Goal: Share content: Share content

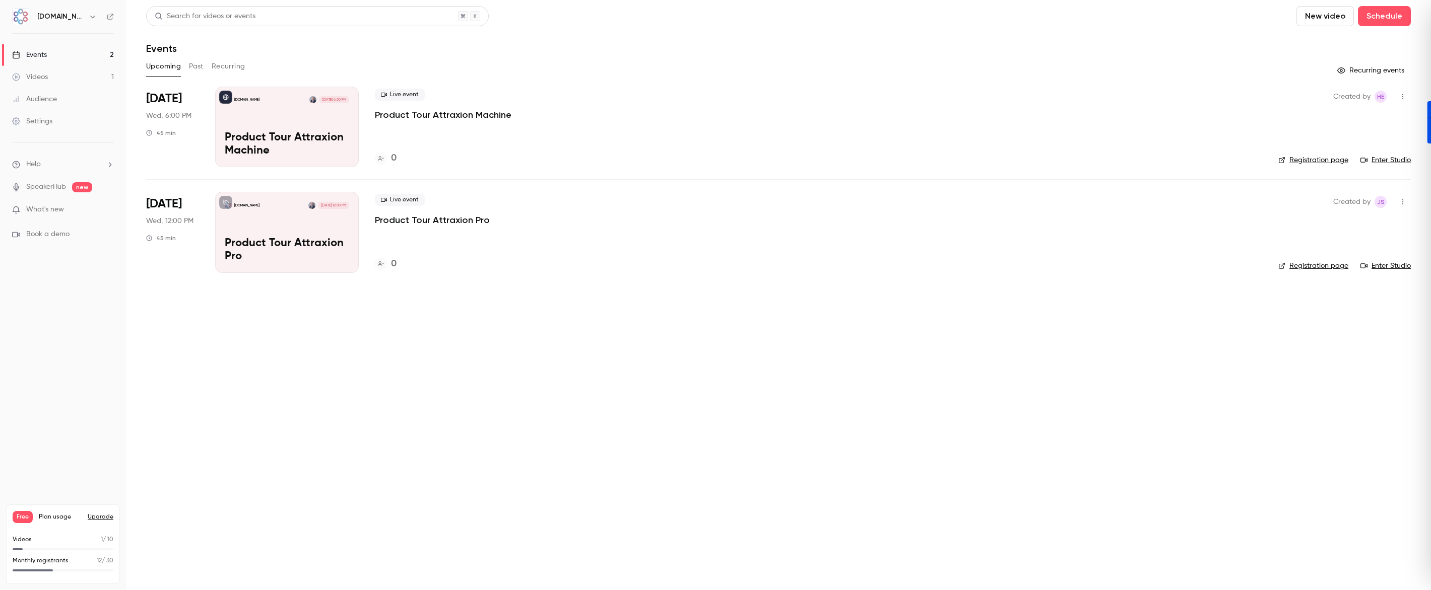
click at [200, 67] on button "Past" at bounding box center [196, 66] width 15 height 16
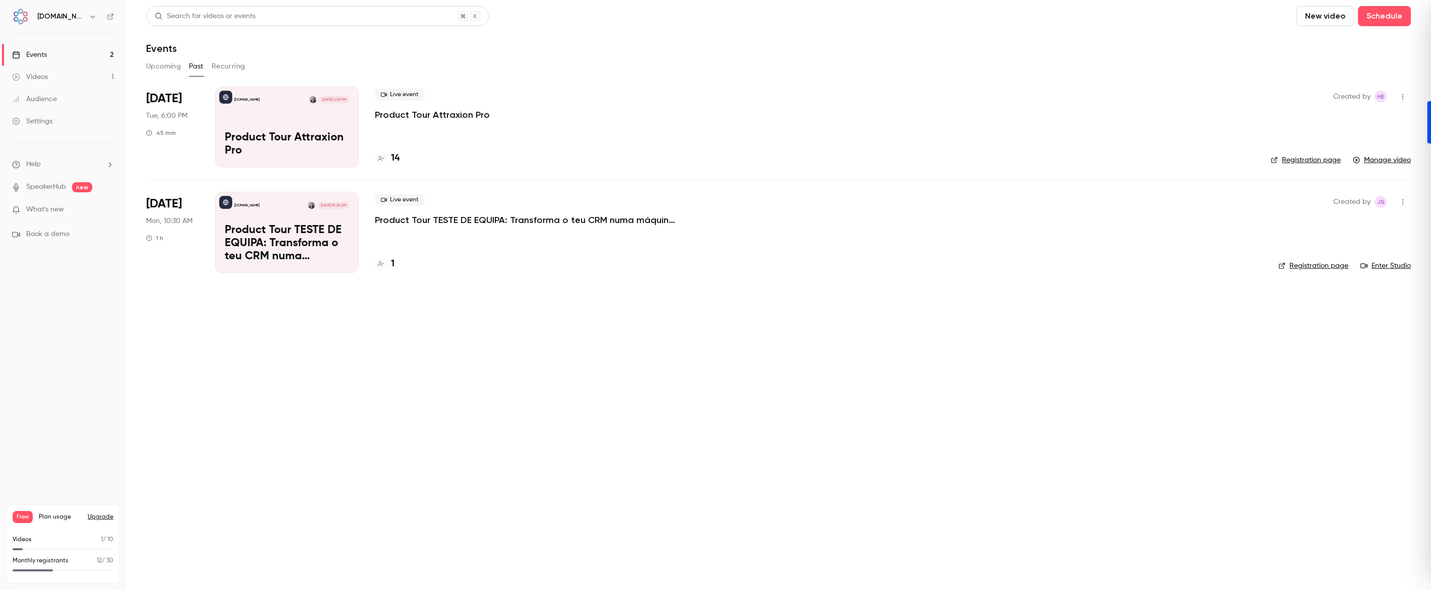
click at [240, 65] on button "Recurring" at bounding box center [229, 66] width 34 height 16
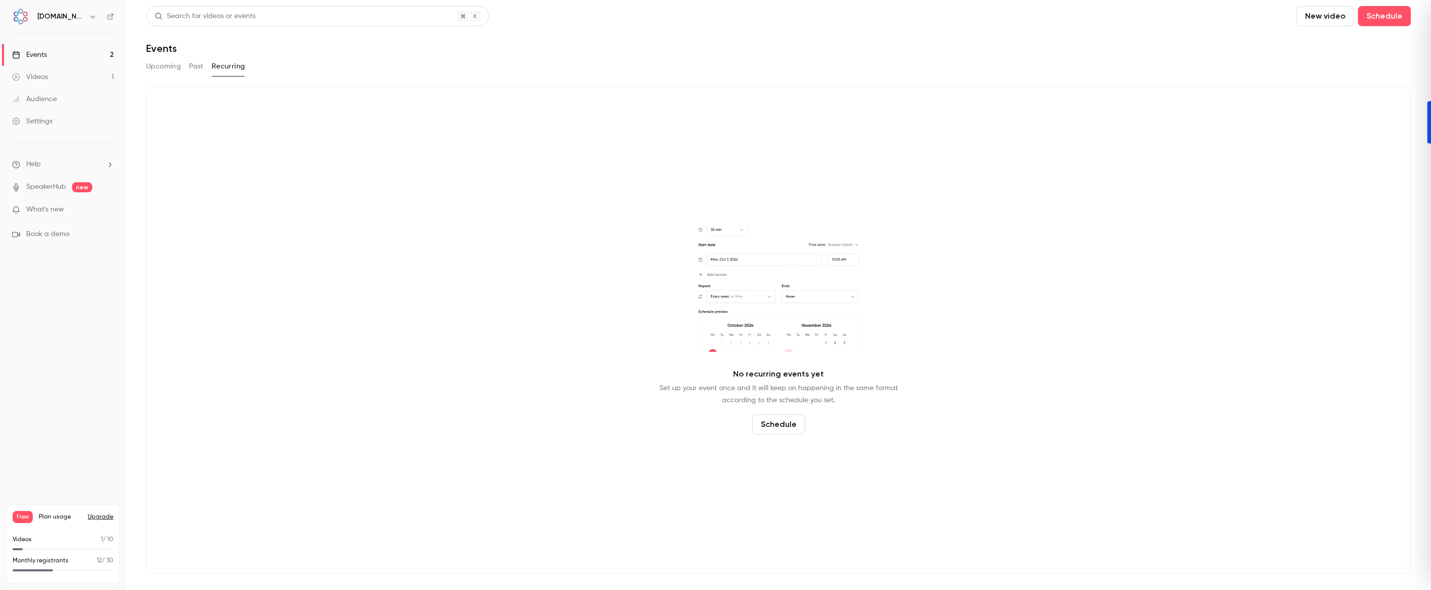
click at [174, 72] on button "Upcoming" at bounding box center [163, 66] width 35 height 16
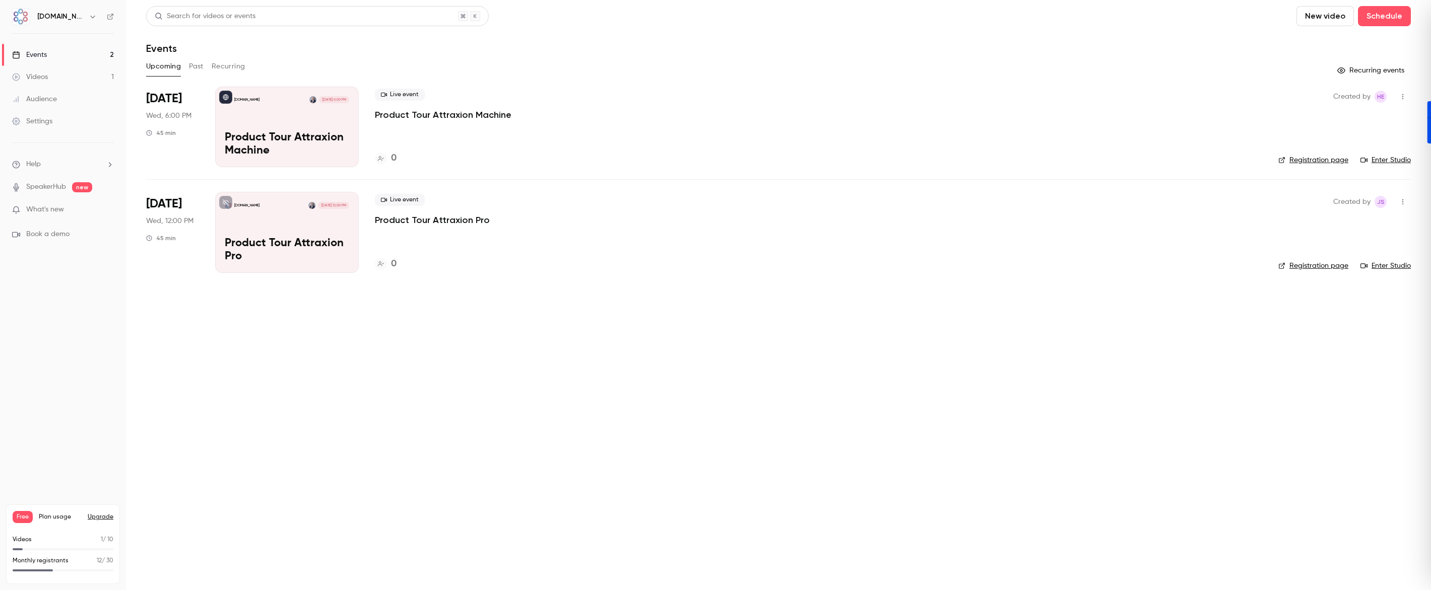
click at [293, 263] on div "AMT.Group Nov 19, 12:00 PM Product Tour Attraxion Pro" at bounding box center [287, 232] width 144 height 81
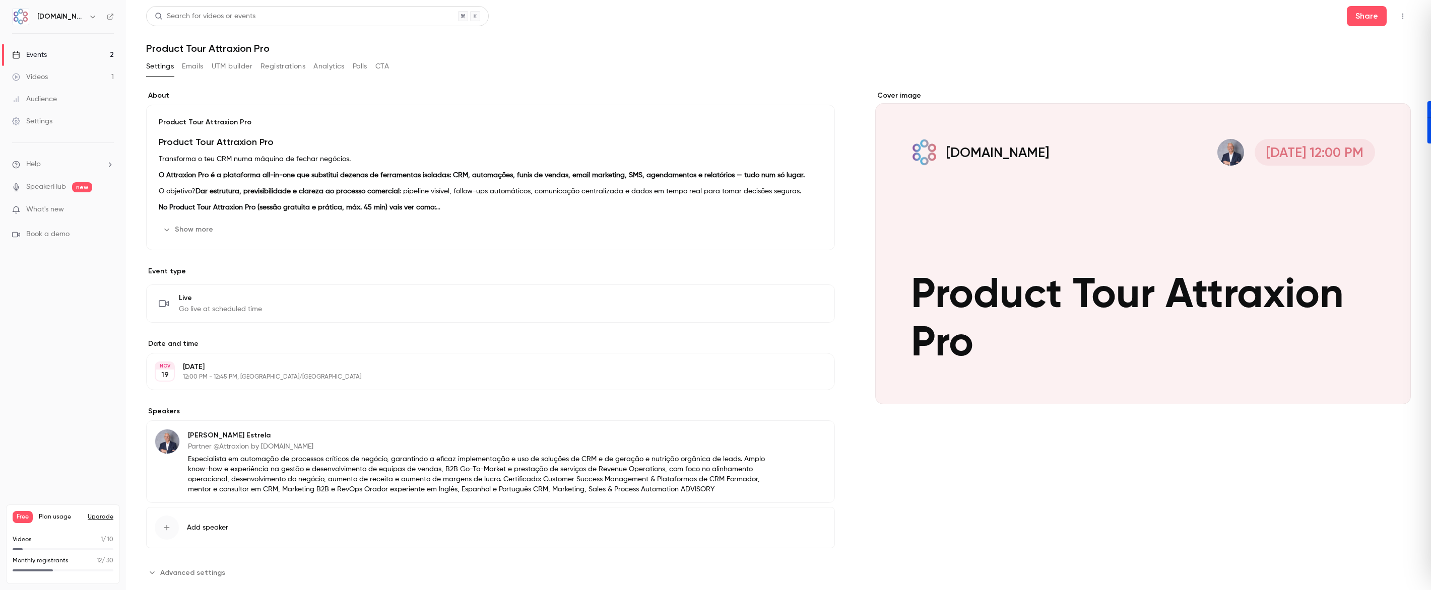
click at [236, 68] on button "UTM builder" at bounding box center [232, 66] width 41 height 16
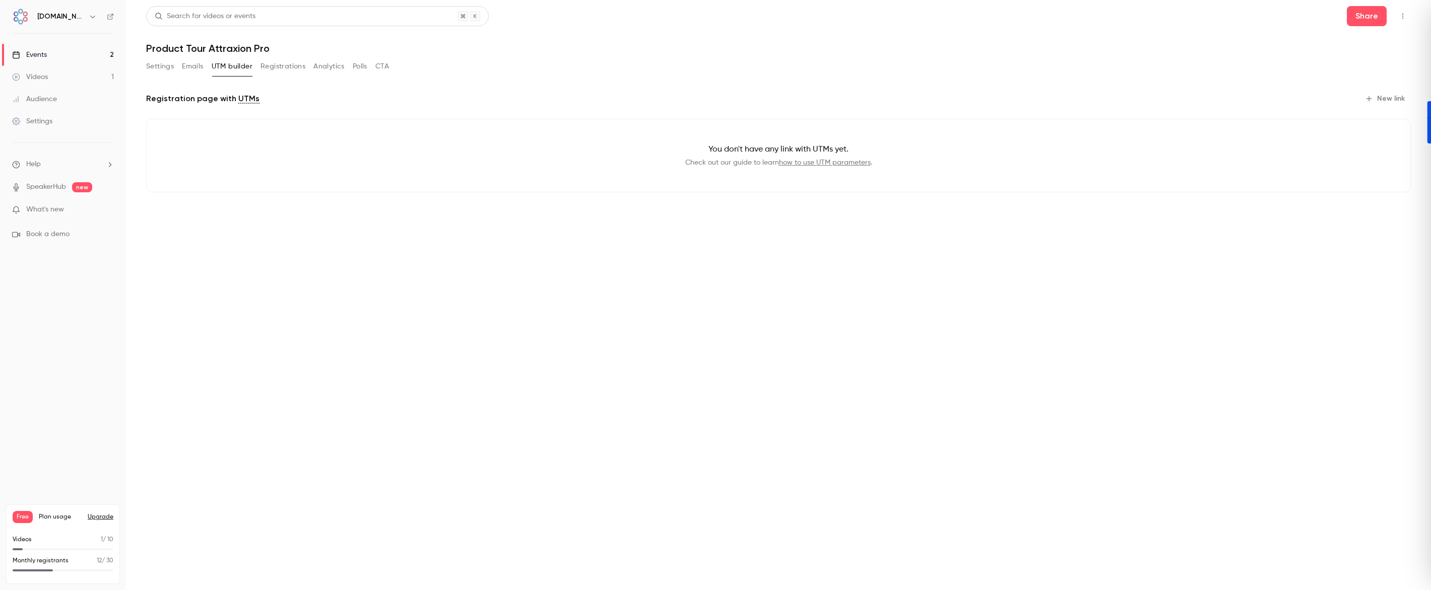
click at [195, 65] on button "Emails" at bounding box center [192, 66] width 21 height 16
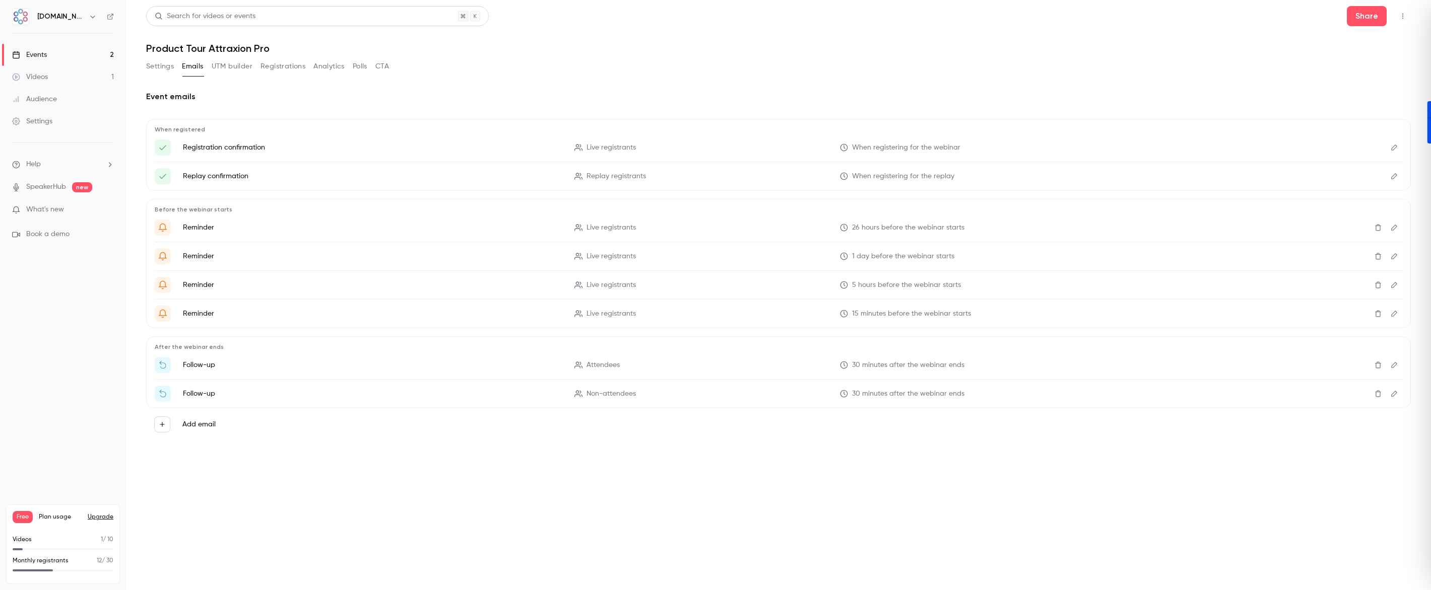
click at [271, 65] on button "Registrations" at bounding box center [282, 66] width 45 height 16
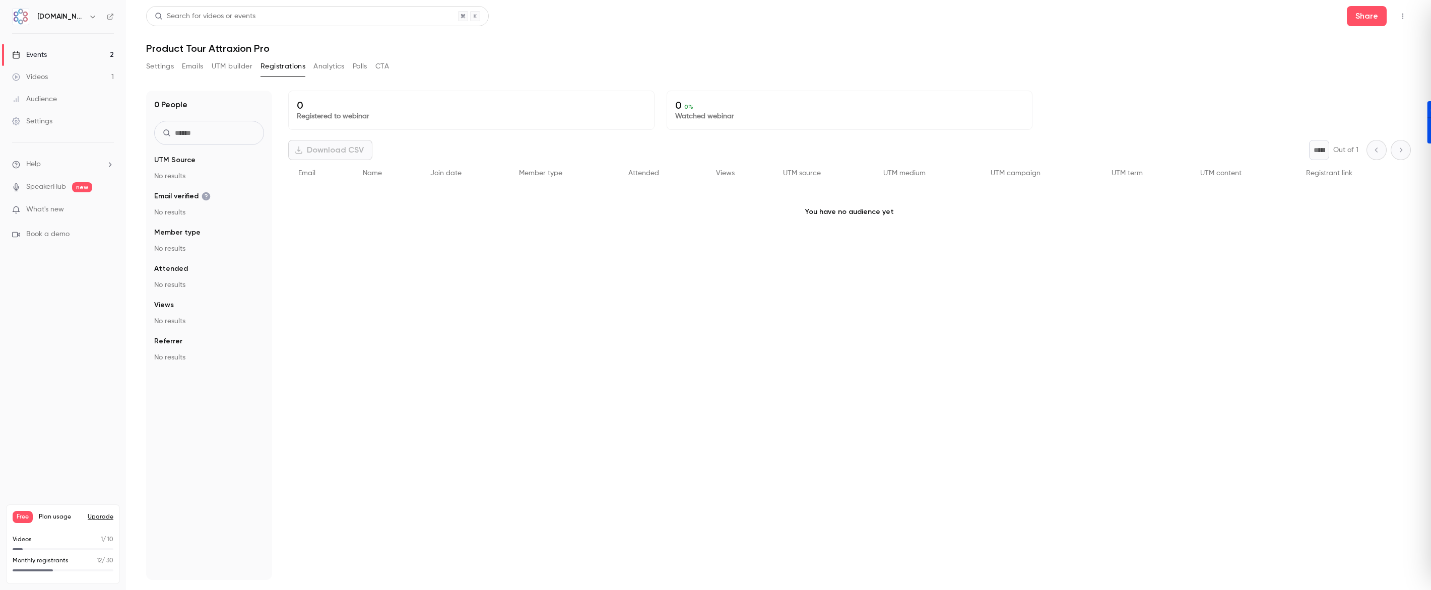
click at [324, 65] on button "Analytics" at bounding box center [328, 66] width 31 height 16
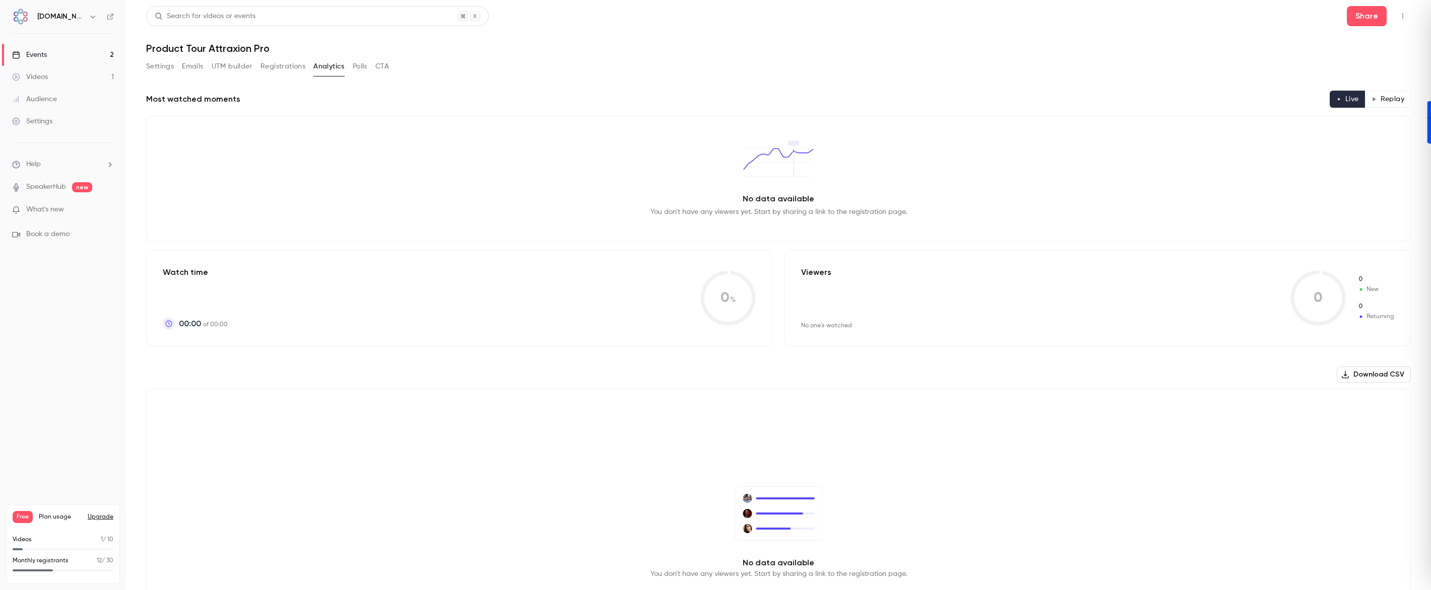
click at [359, 67] on button "Polls" at bounding box center [360, 66] width 15 height 16
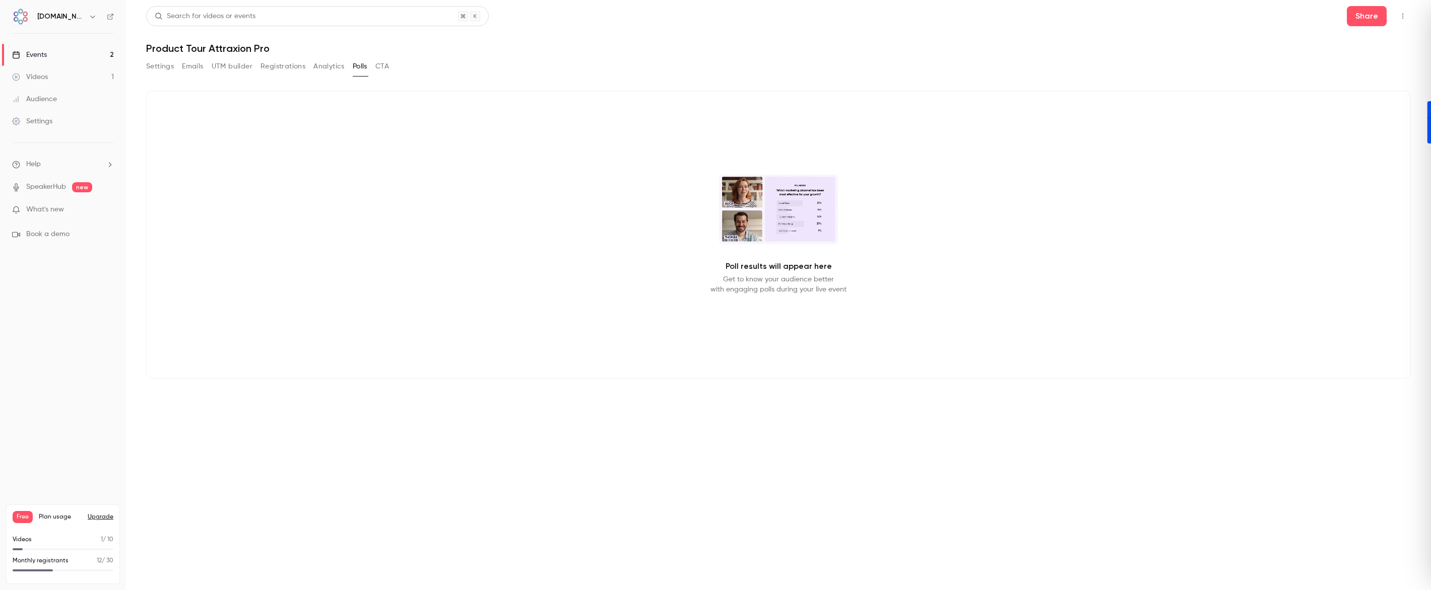
click at [381, 67] on button "CTA" at bounding box center [382, 66] width 14 height 16
click at [162, 72] on button "Settings" at bounding box center [160, 66] width 28 height 16
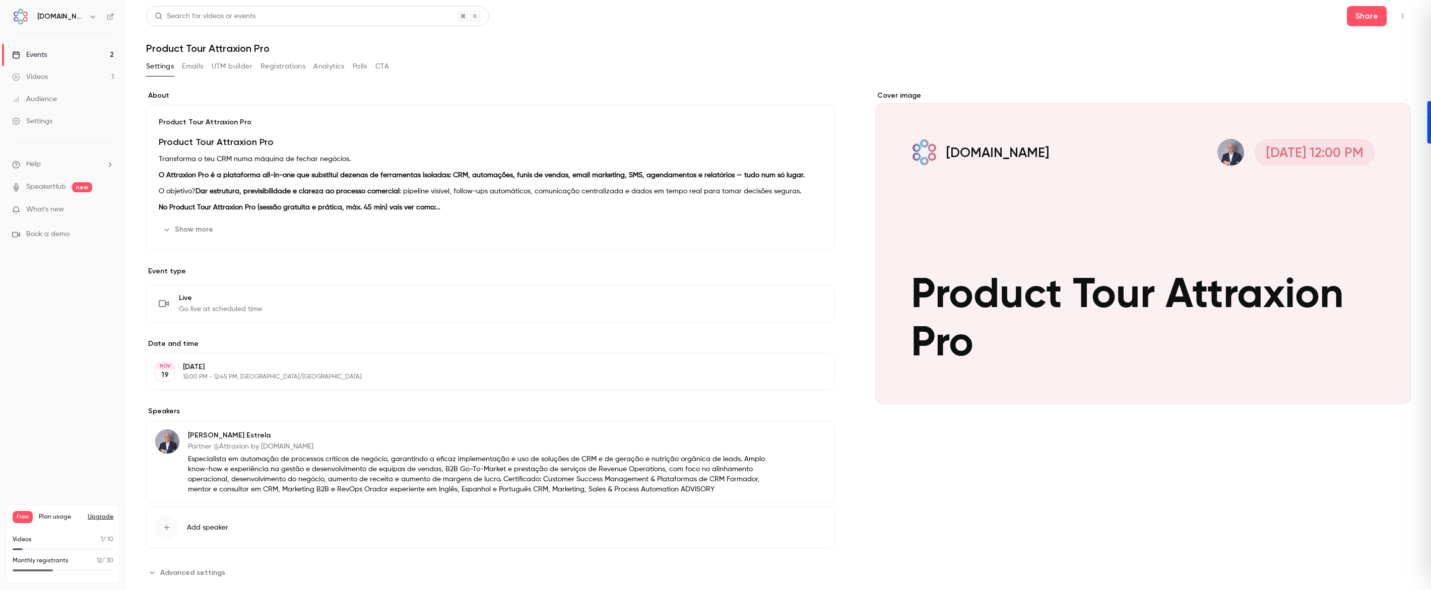
click at [28, 55] on div "Events" at bounding box center [29, 55] width 35 height 10
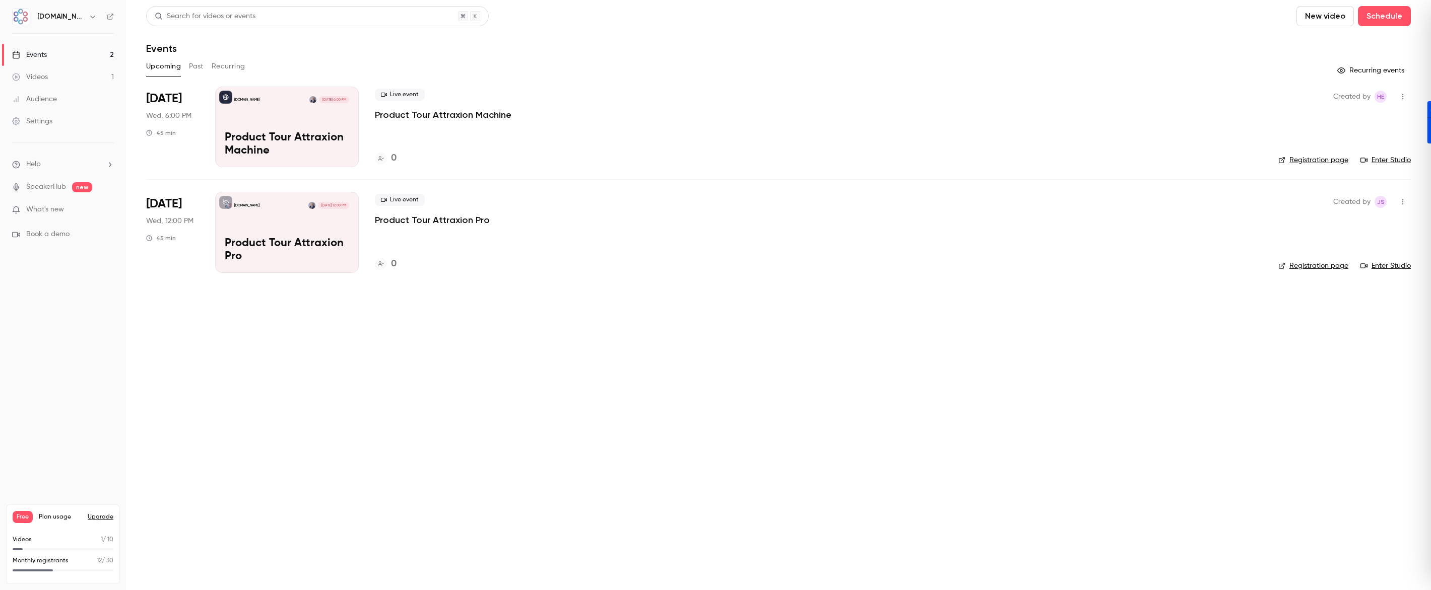
click at [314, 157] on p "Product Tour Attraxion Machine" at bounding box center [287, 144] width 124 height 26
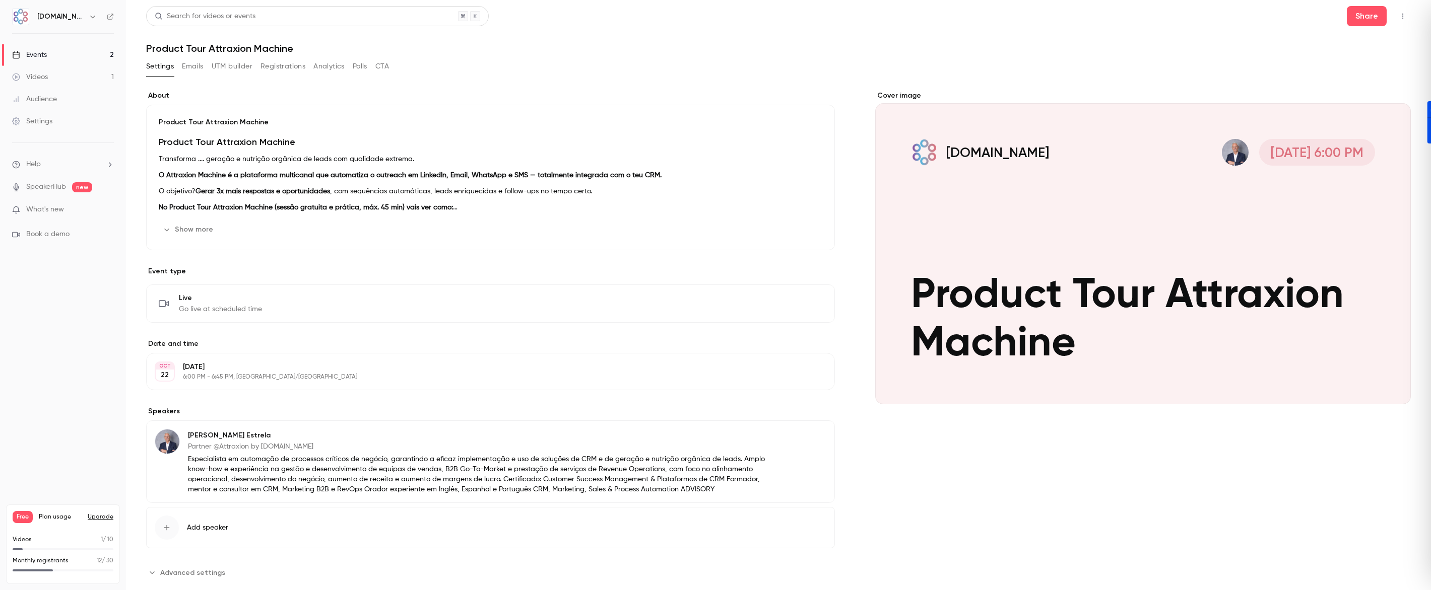
click at [228, 68] on button "UTM builder" at bounding box center [232, 66] width 41 height 16
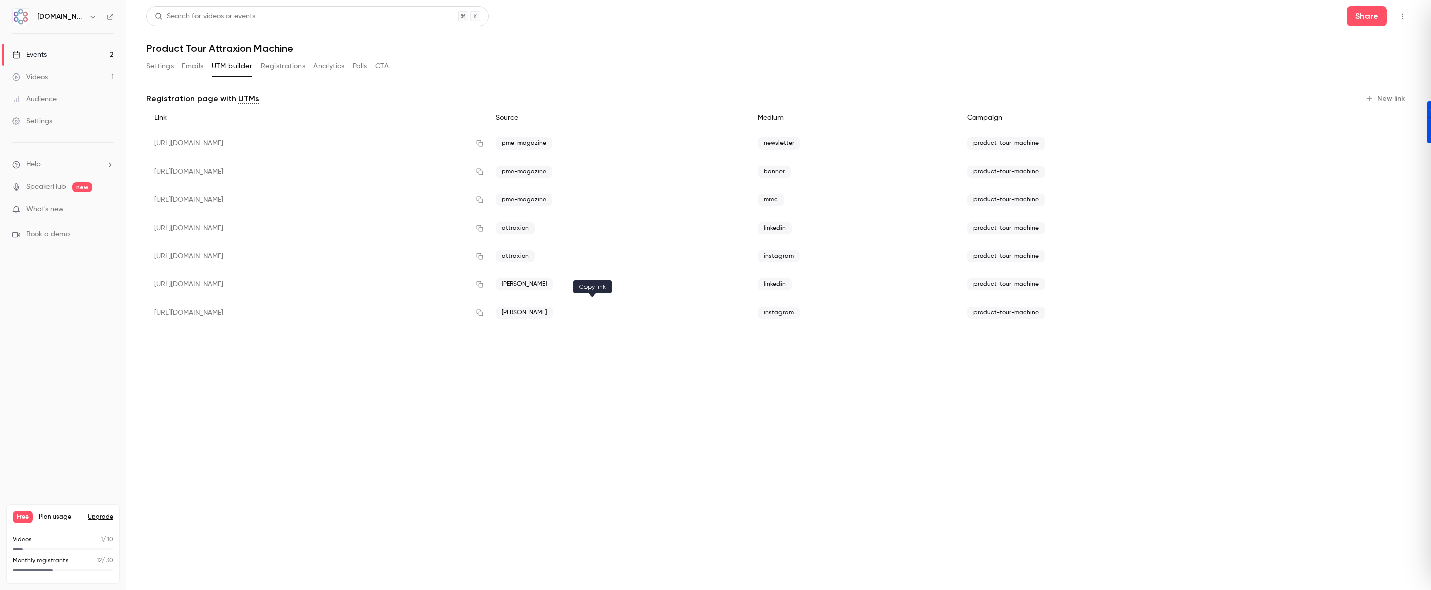
click at [484, 314] on icon "button" at bounding box center [480, 312] width 8 height 7
click at [45, 58] on div "Events" at bounding box center [29, 55] width 35 height 10
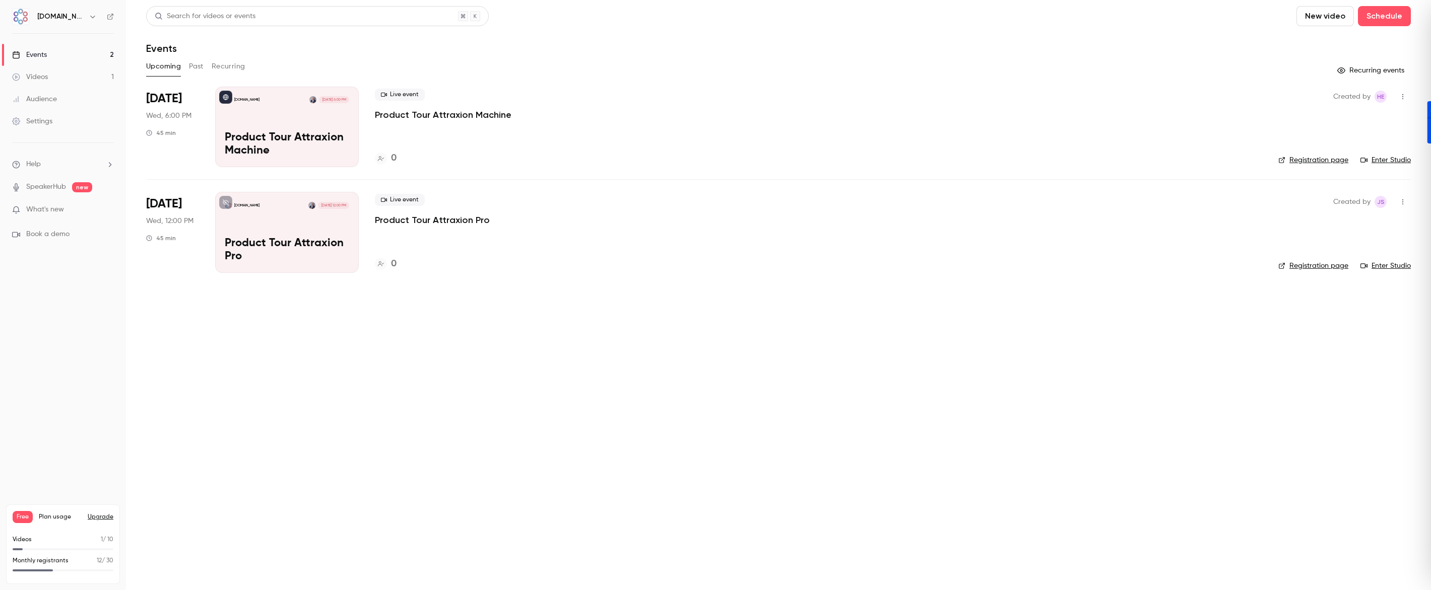
click at [54, 72] on link "Videos 1" at bounding box center [63, 77] width 126 height 22
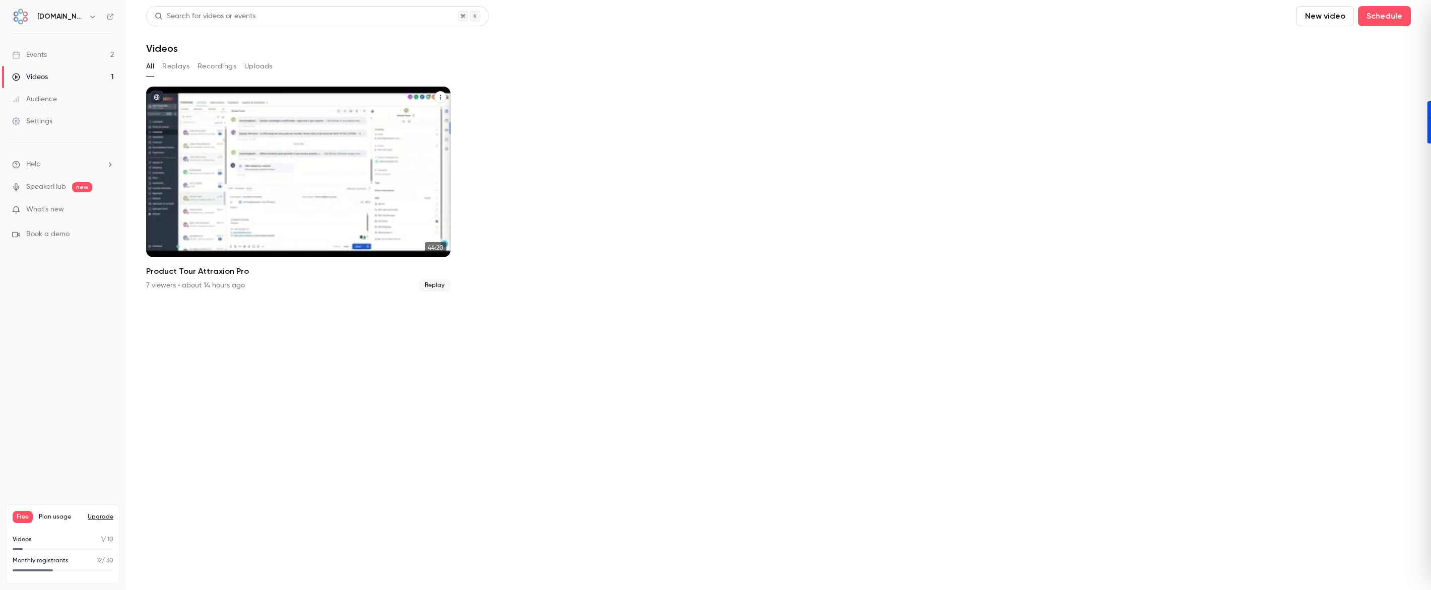
click at [436, 286] on span "Replay" at bounding box center [435, 286] width 32 height 12
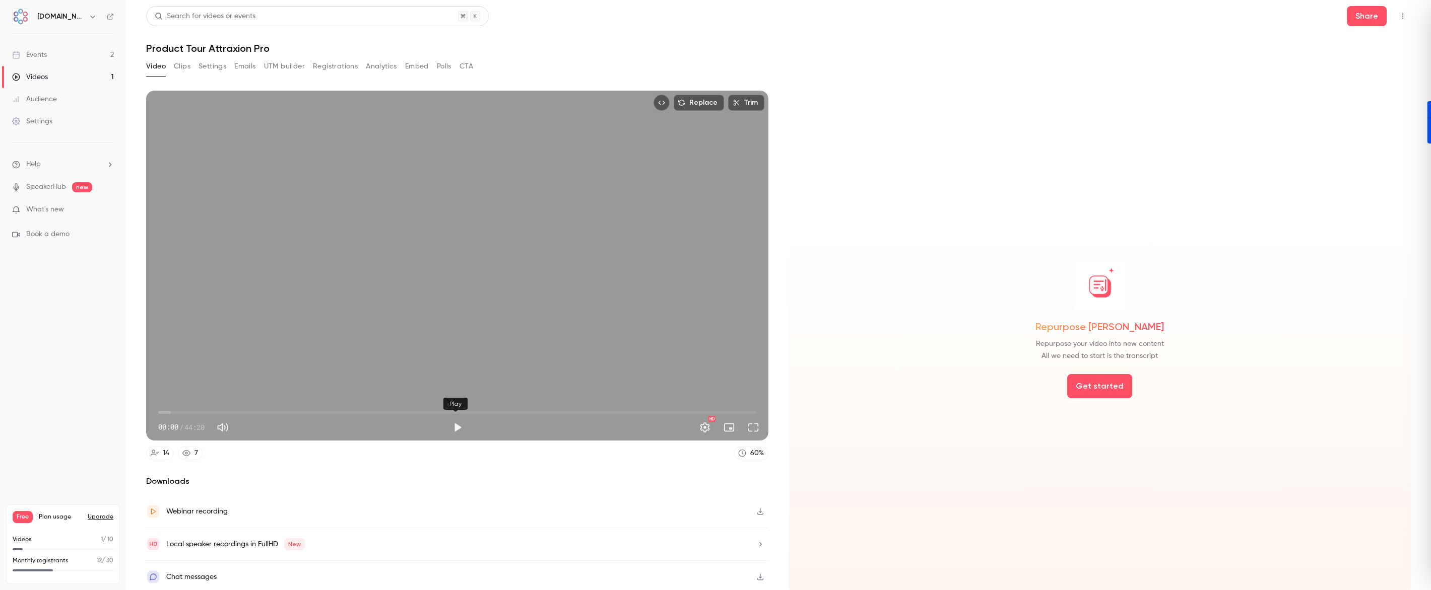
click at [456, 426] on button "Play" at bounding box center [457, 428] width 20 height 20
drag, startPoint x: 164, startPoint y: 409, endPoint x: 149, endPoint y: 410, distance: 15.1
click at [149, 410] on div "00:00 00:00 / 44:20 HD" at bounding box center [457, 420] width 622 height 42
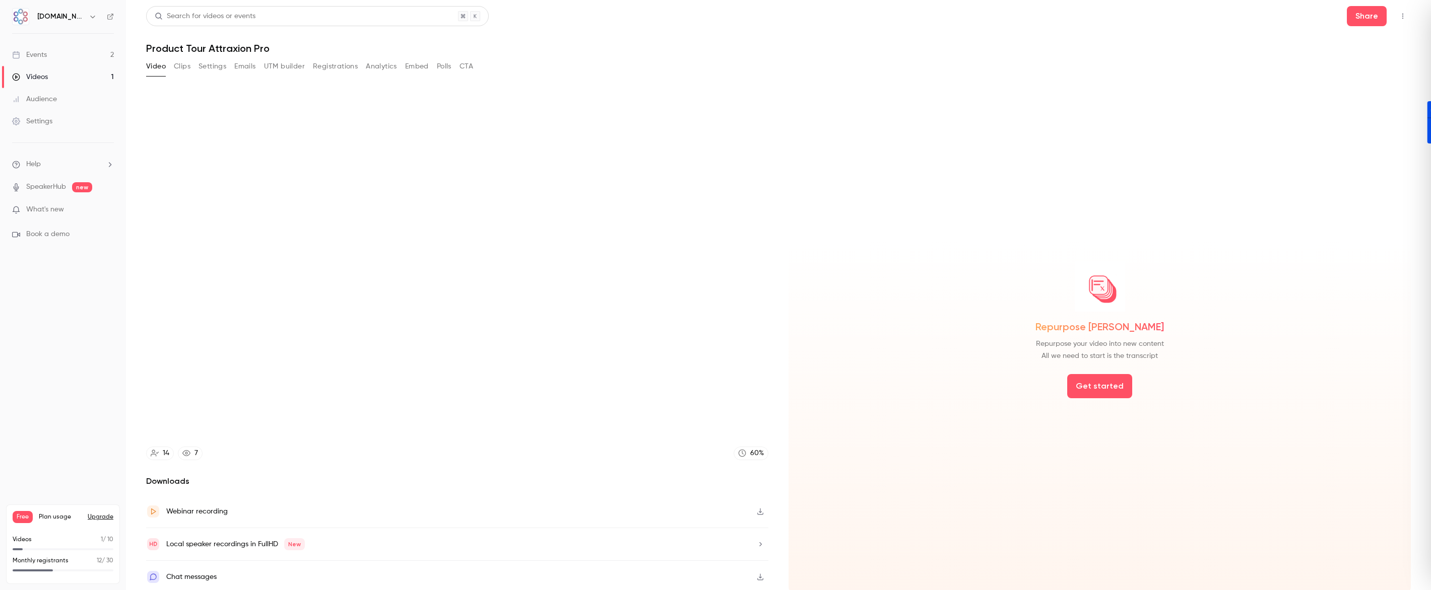
scroll to position [1, 0]
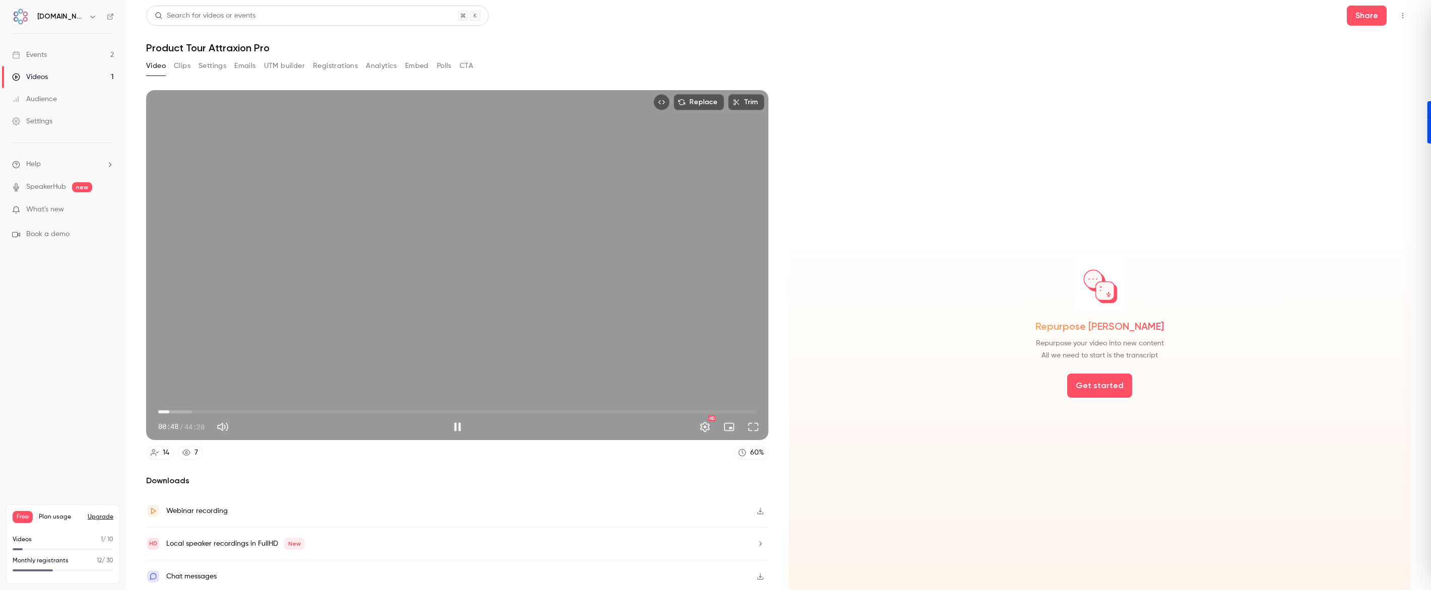
click at [197, 409] on span "00:48" at bounding box center [457, 412] width 598 height 16
click at [227, 408] on span "02:54" at bounding box center [457, 412] width 598 height 16
click at [260, 408] on span "05:09" at bounding box center [457, 412] width 598 height 16
click at [249, 409] on span "07:39" at bounding box center [457, 412] width 598 height 16
click at [277, 409] on span "06:48" at bounding box center [457, 412] width 598 height 16
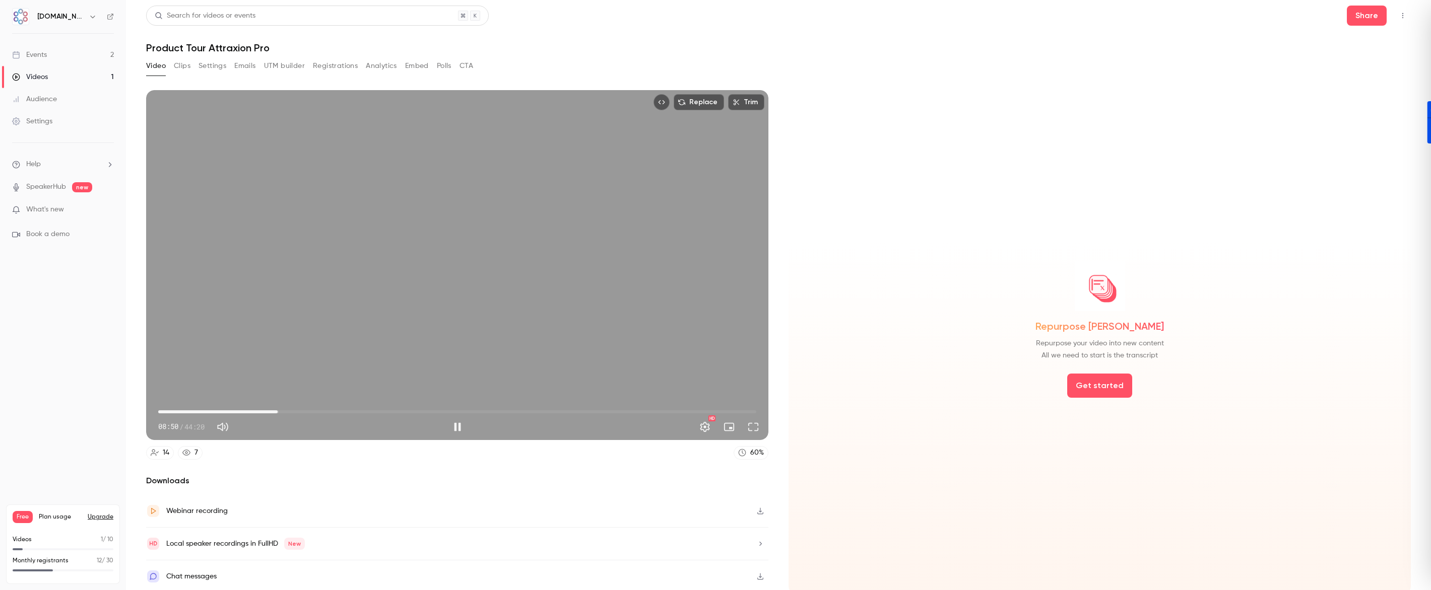
click at [307, 407] on span "08:50" at bounding box center [457, 412] width 598 height 16
click at [275, 410] on span "11:11" at bounding box center [457, 412] width 598 height 16
click at [290, 408] on span "08:43" at bounding box center [457, 412] width 598 height 16
click at [314, 412] on span "09:52" at bounding box center [457, 412] width 598 height 16
click at [370, 404] on span "15:47" at bounding box center [457, 412] width 598 height 16
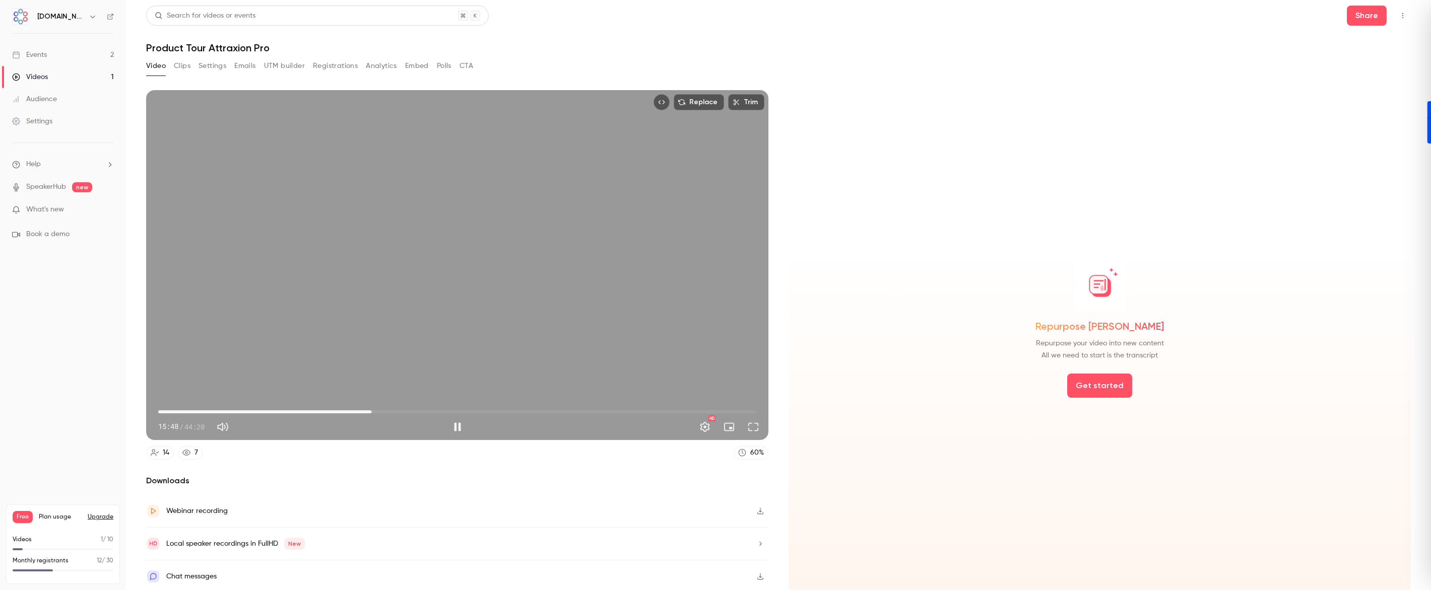
click at [439, 410] on span "15:48" at bounding box center [457, 412] width 598 height 16
click at [509, 408] on span "21:01" at bounding box center [457, 412] width 598 height 16
click at [556, 406] on span "26:13" at bounding box center [457, 412] width 598 height 16
click at [585, 405] on span "29:42" at bounding box center [457, 412] width 598 height 16
click at [643, 405] on span "36:10" at bounding box center [457, 412] width 598 height 16
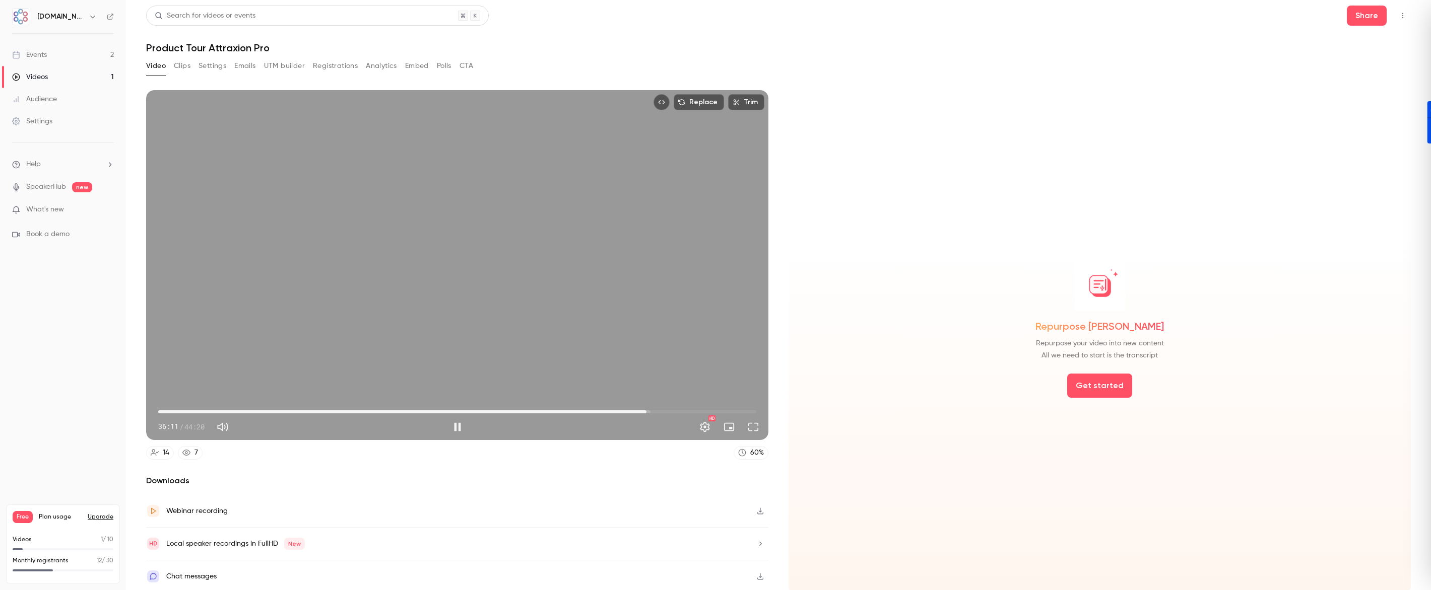
click at [673, 408] on span "36:11" at bounding box center [457, 412] width 598 height 16
click at [696, 406] on span "38:24" at bounding box center [457, 412] width 598 height 16
click at [723, 408] on span "40:12" at bounding box center [457, 412] width 598 height 16
click at [733, 409] on span "42:09" at bounding box center [457, 412] width 598 height 16
click at [741, 409] on span "42:54" at bounding box center [457, 412] width 598 height 16
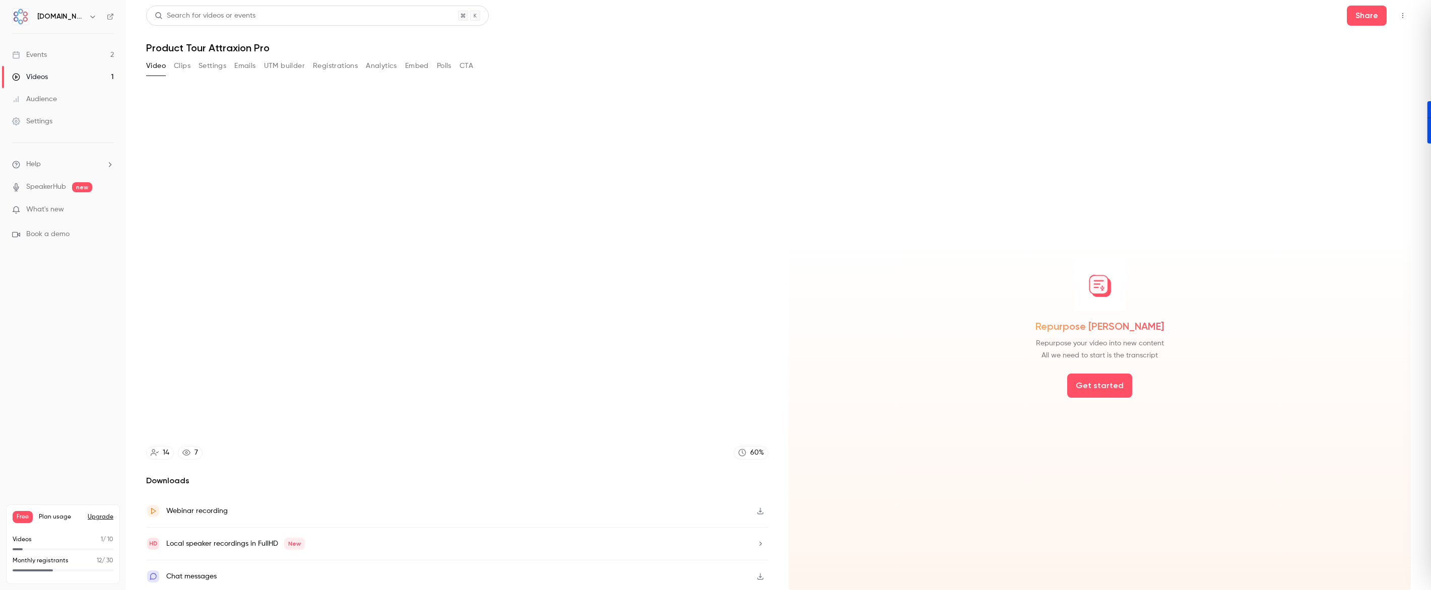
click at [757, 509] on icon "button" at bounding box center [760, 511] width 6 height 7
type input "******"
click at [48, 77] on link "Videos 1" at bounding box center [63, 77] width 126 height 22
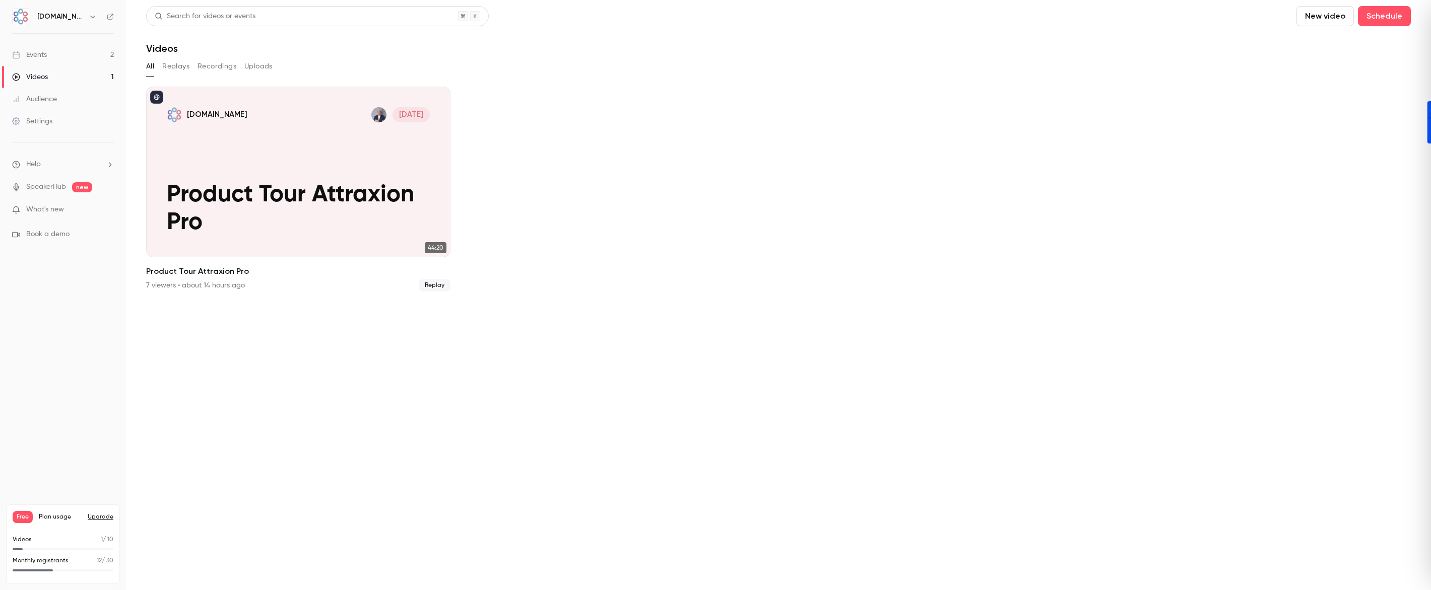
click at [182, 69] on button "Replays" at bounding box center [175, 66] width 27 height 16
click at [216, 68] on button "Recordings" at bounding box center [216, 66] width 39 height 16
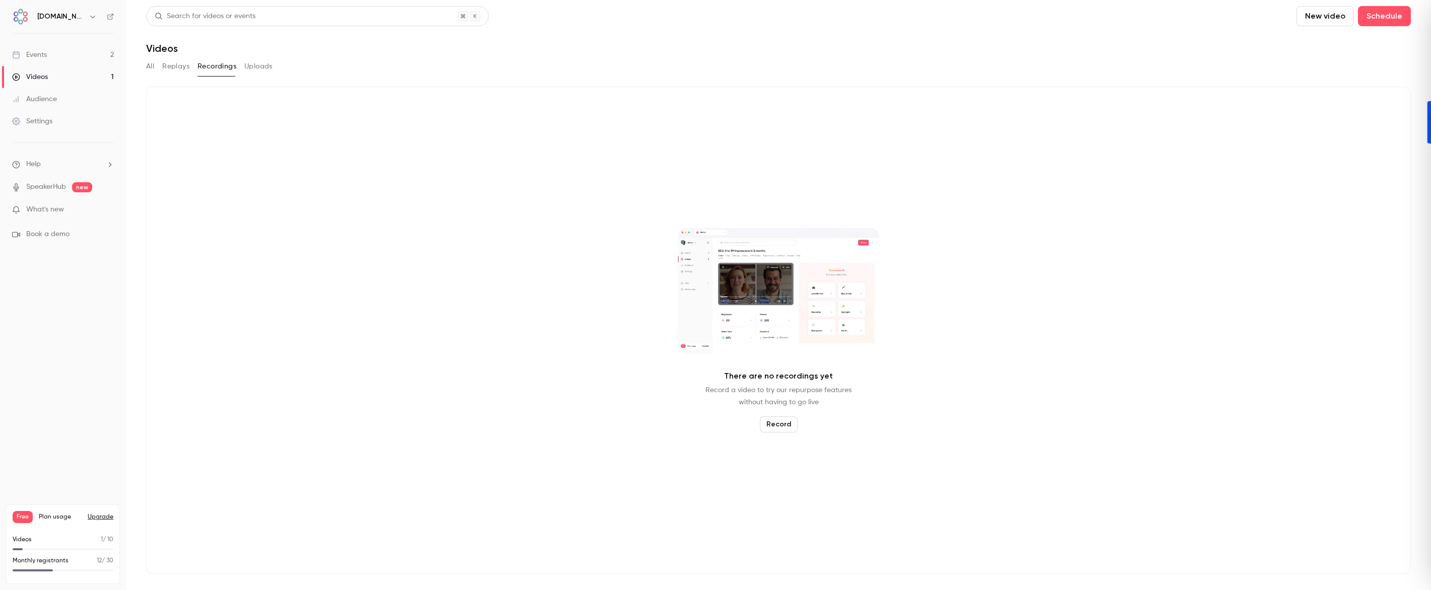
click at [252, 69] on button "Uploads" at bounding box center [258, 66] width 28 height 16
click at [202, 69] on button "Recordings" at bounding box center [216, 66] width 39 height 16
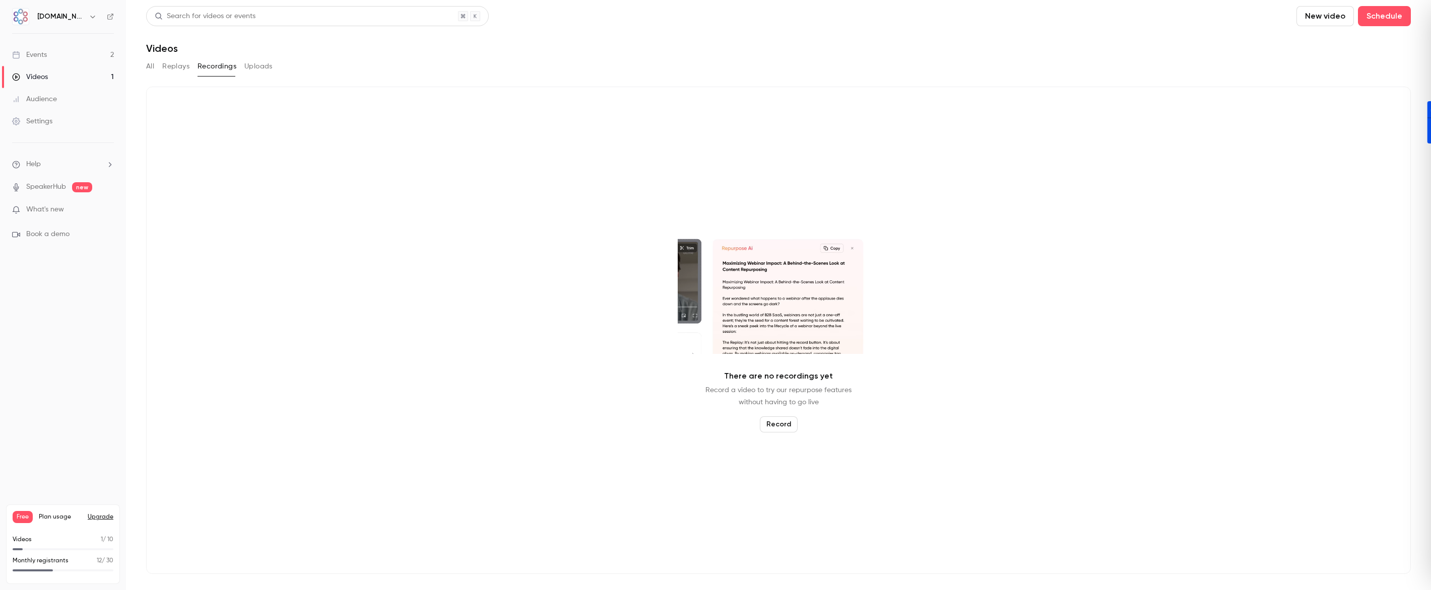
click at [166, 67] on button "Replays" at bounding box center [175, 66] width 27 height 16
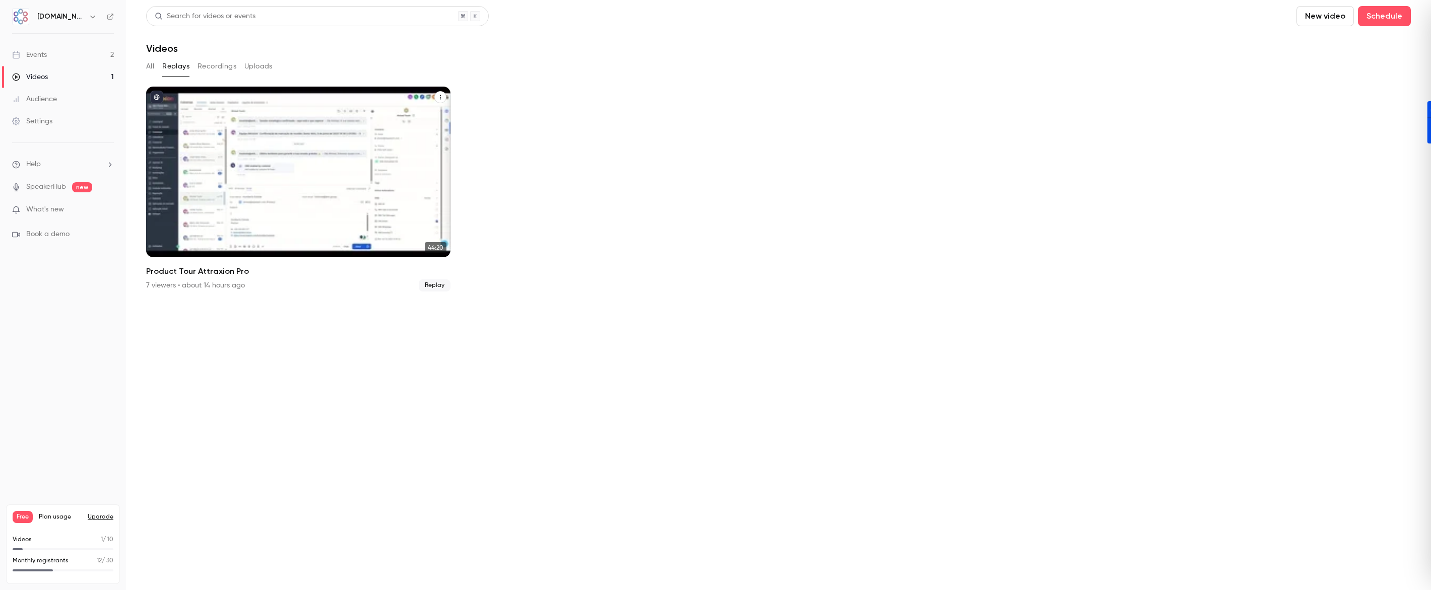
click at [440, 286] on span "Replay" at bounding box center [435, 286] width 32 height 12
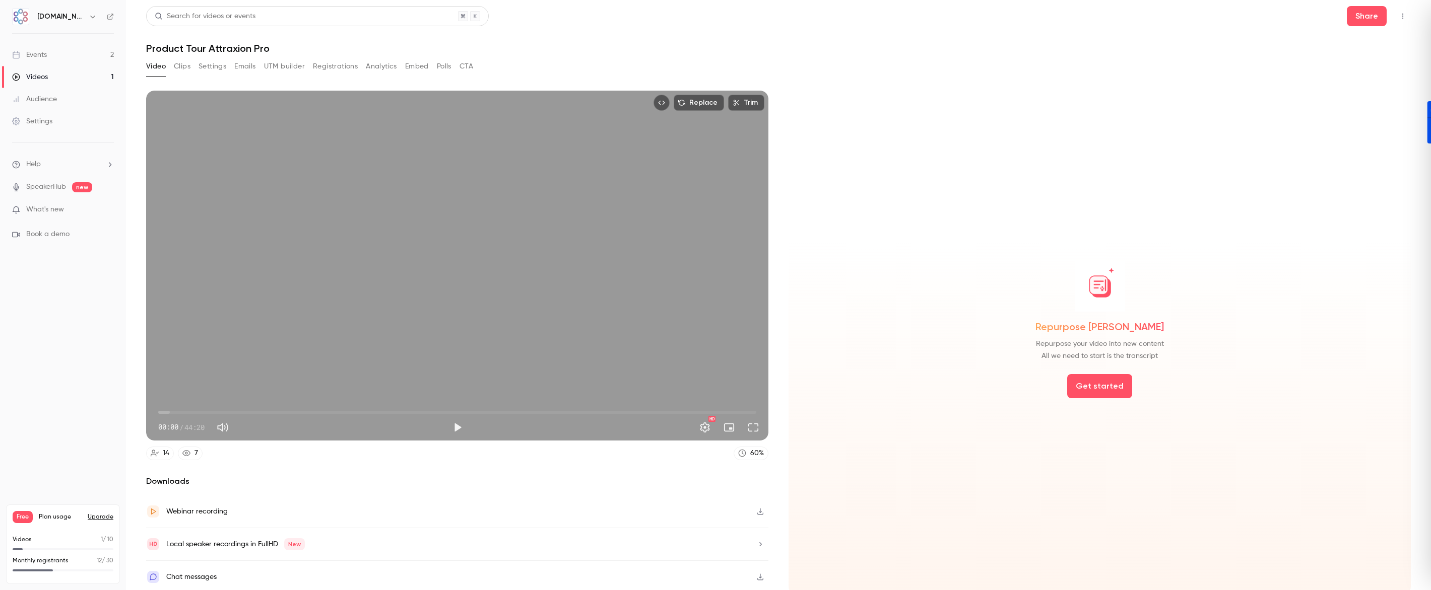
click at [285, 68] on button "UTM builder" at bounding box center [284, 66] width 41 height 16
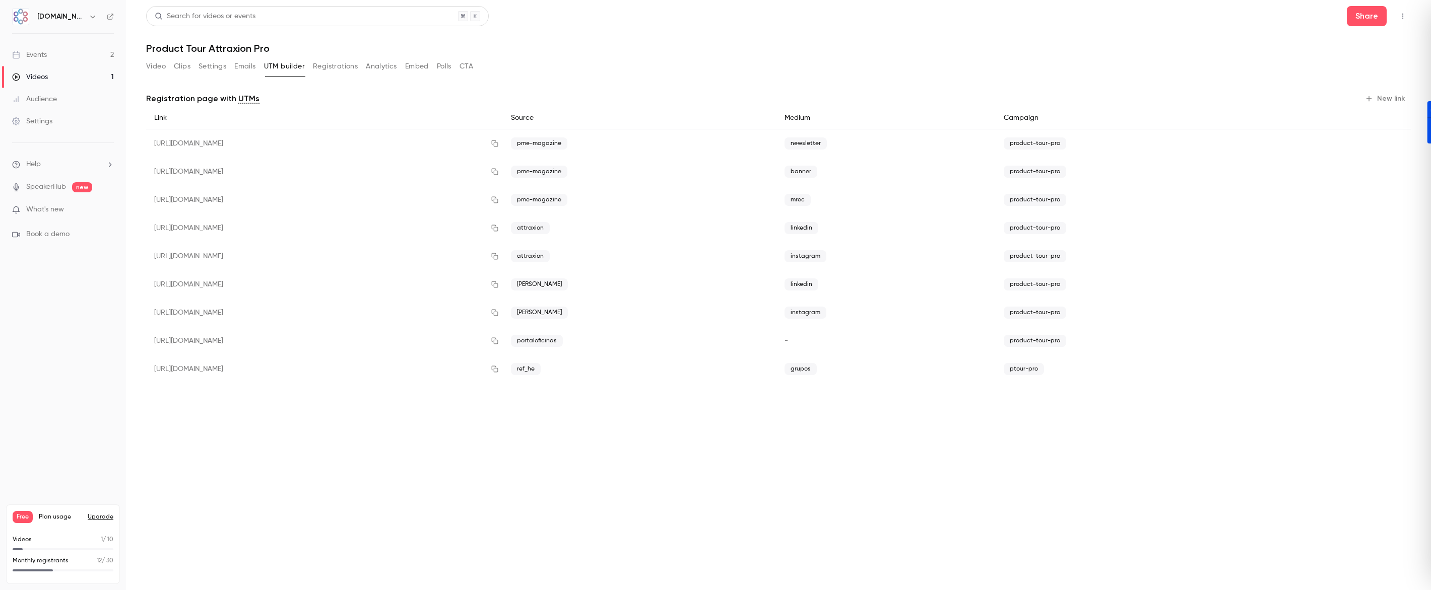
click at [139, 67] on main "Search for videos or events Share Product Tour Attraxion Pro Video Clips Settin…" at bounding box center [778, 295] width 1305 height 590
click at [154, 68] on button "Video" at bounding box center [156, 66] width 20 height 16
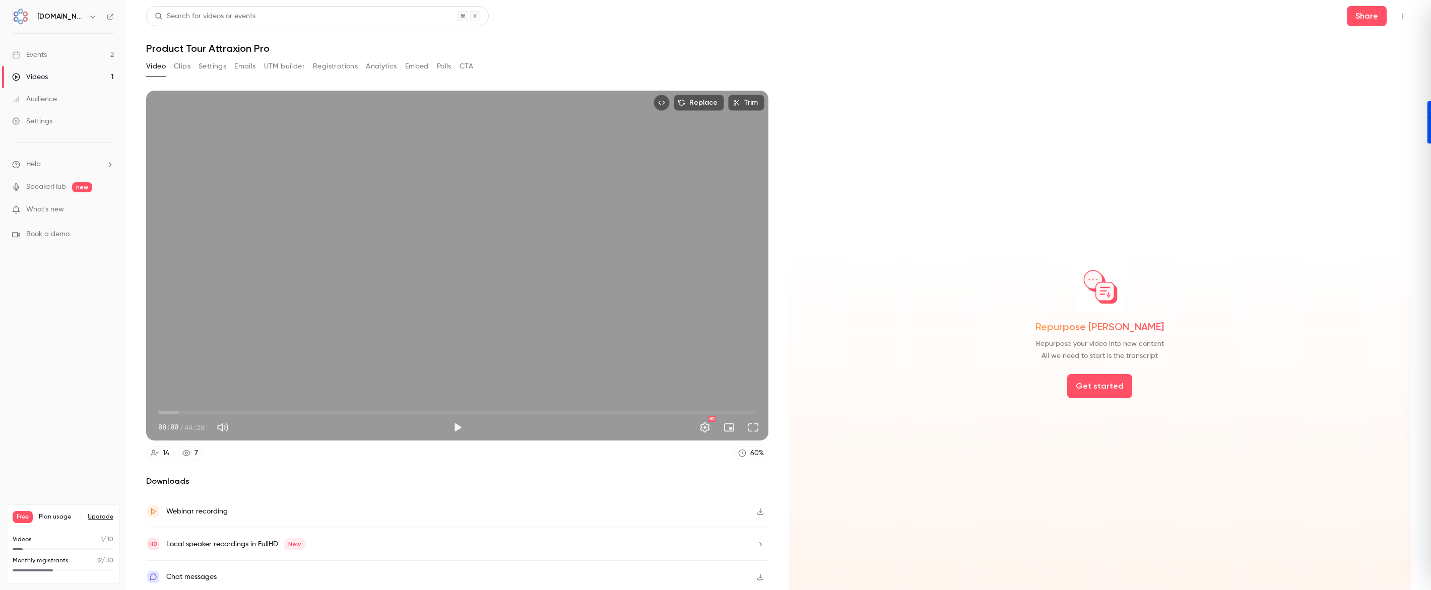
scroll to position [1, 0]
click at [23, 77] on div "Videos" at bounding box center [30, 77] width 36 height 10
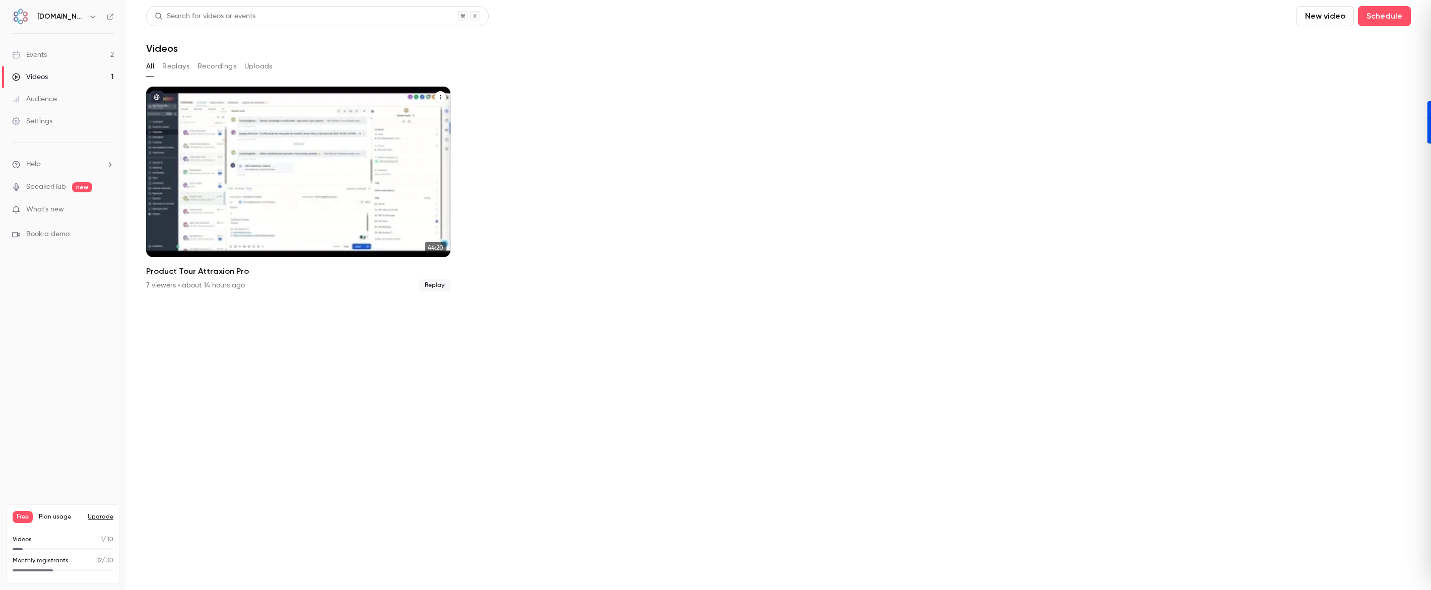
click at [441, 97] on icon "Product Tour Attraxion Pro" at bounding box center [440, 97] width 6 height 6
click at [367, 119] on div "Share" at bounding box center [399, 121] width 79 height 10
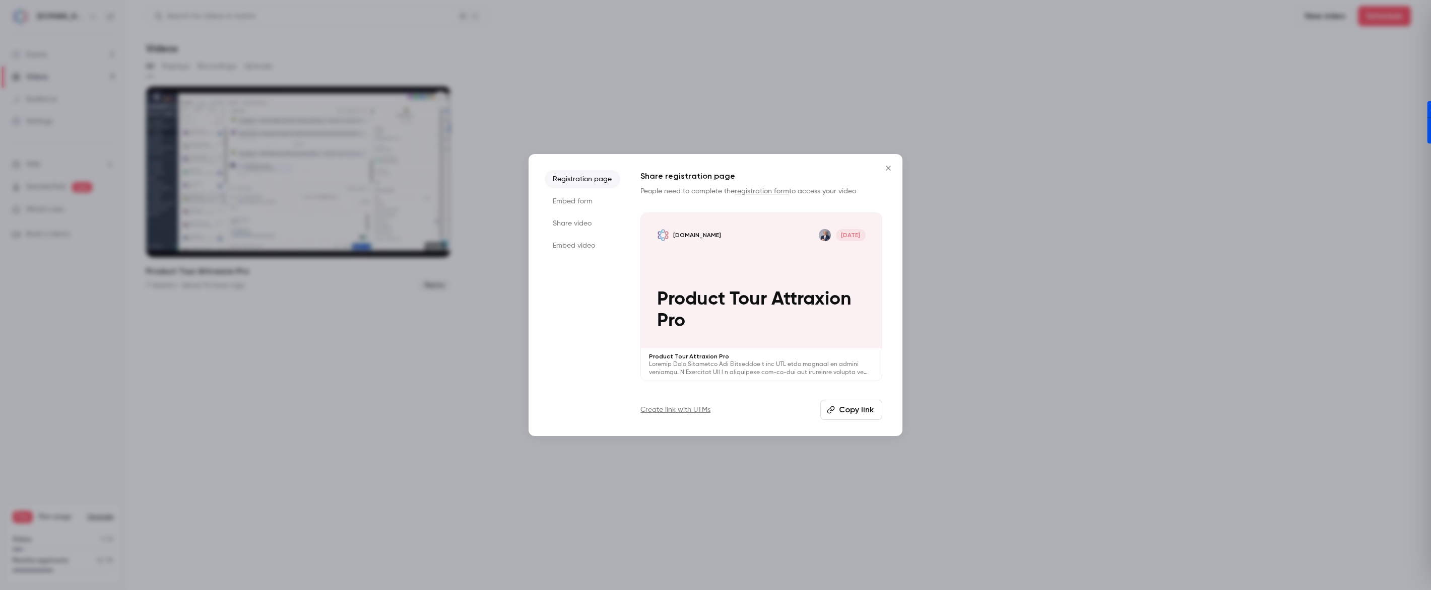
click at [576, 225] on li "Share video" at bounding box center [583, 224] width 76 height 18
click at [583, 206] on li "Embed form" at bounding box center [583, 201] width 76 height 18
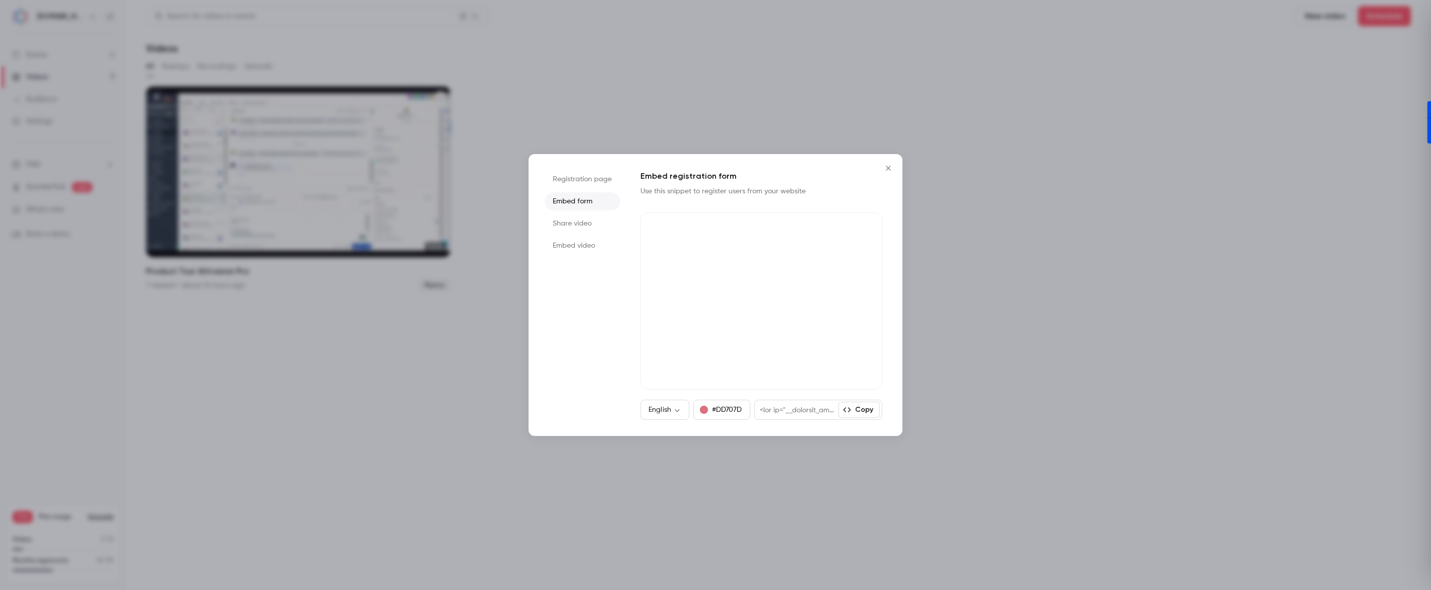
click at [581, 222] on li "Share video" at bounding box center [583, 224] width 76 height 18
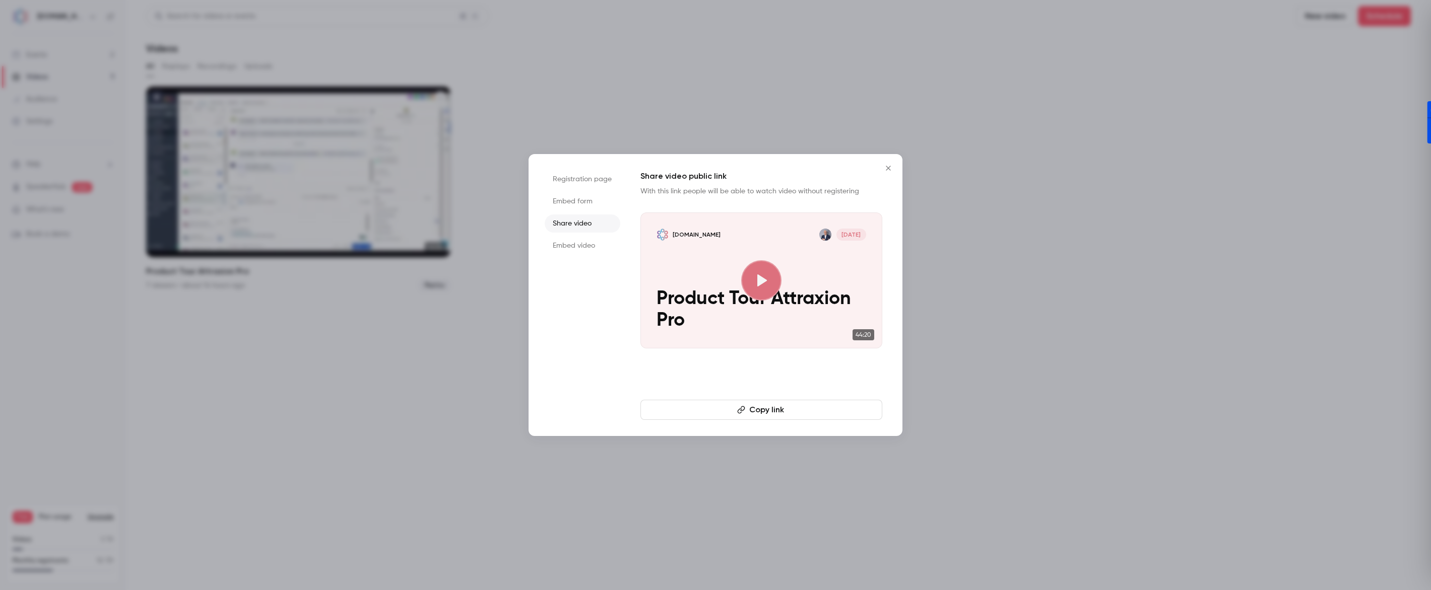
click at [750, 408] on button "Copy link" at bounding box center [761, 410] width 242 height 20
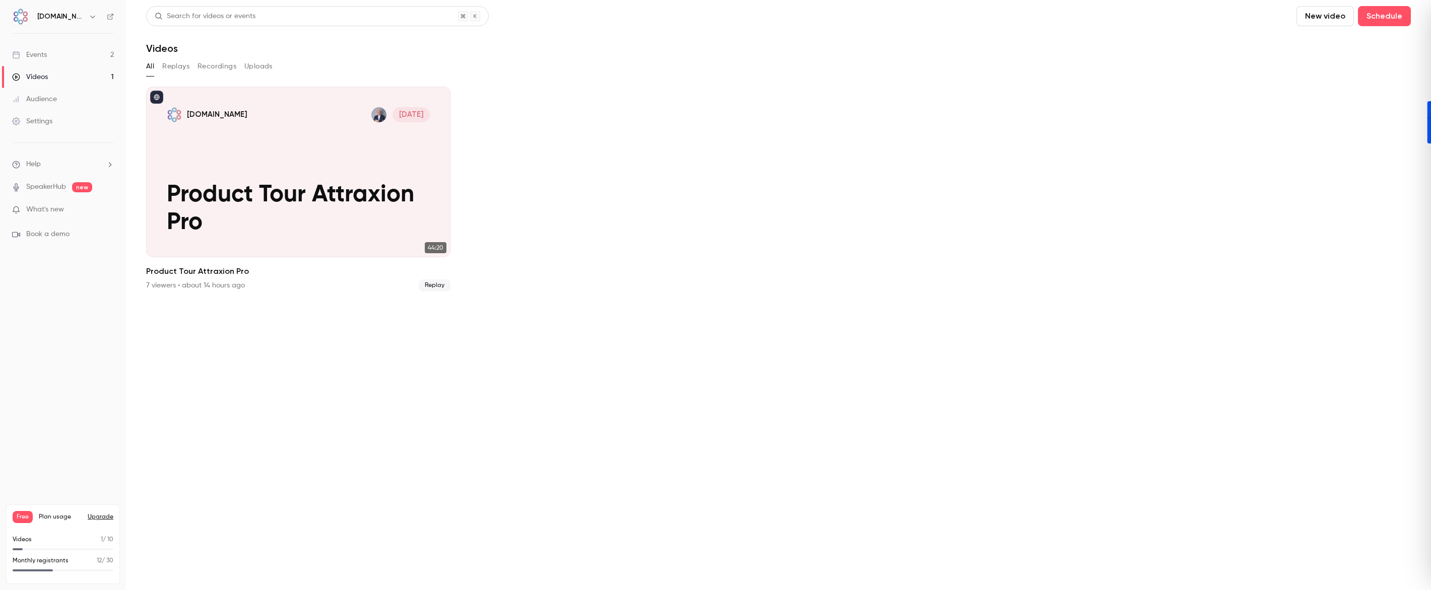
drag, startPoint x: 71, startPoint y: 57, endPoint x: 84, endPoint y: 60, distance: 13.3
click at [71, 57] on link "Events 2" at bounding box center [63, 55] width 126 height 22
